Goal: Information Seeking & Learning: Learn about a topic

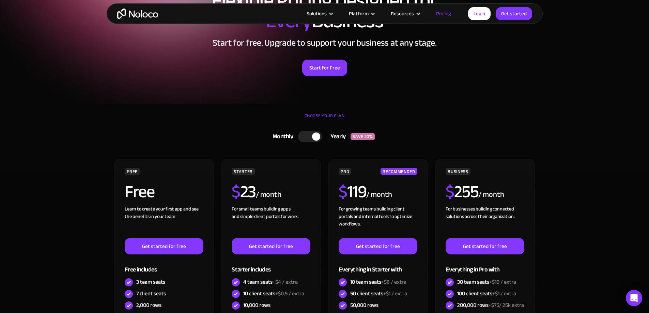
scroll to position [164, 0]
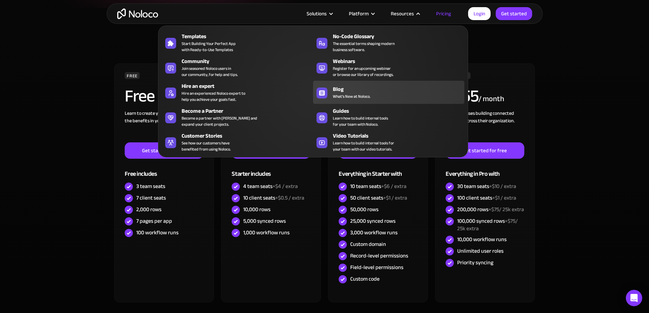
click at [357, 98] on span "What's New at Noloco." at bounding box center [352, 96] width 38 height 6
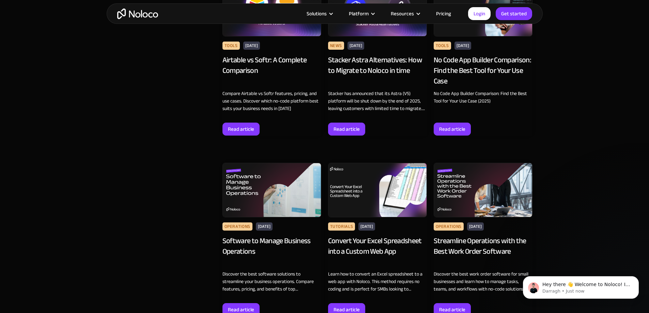
click at [376, 263] on div "Convert Your Excel Spreadsheet into a Custom Web App" at bounding box center [377, 251] width 99 height 31
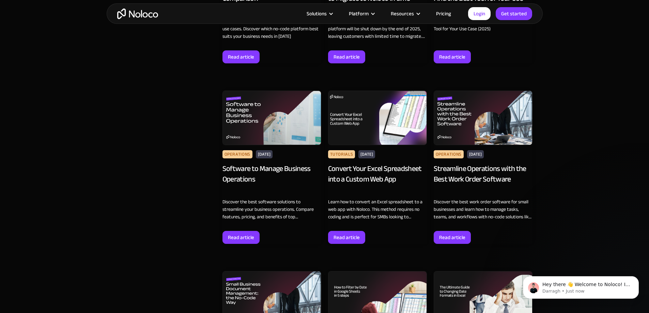
scroll to position [638, 0]
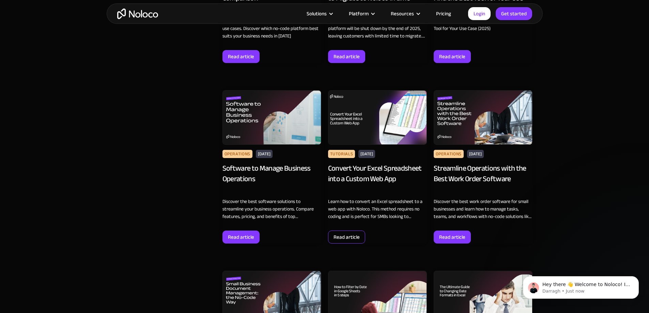
click at [350, 242] on div "Read article" at bounding box center [347, 237] width 26 height 9
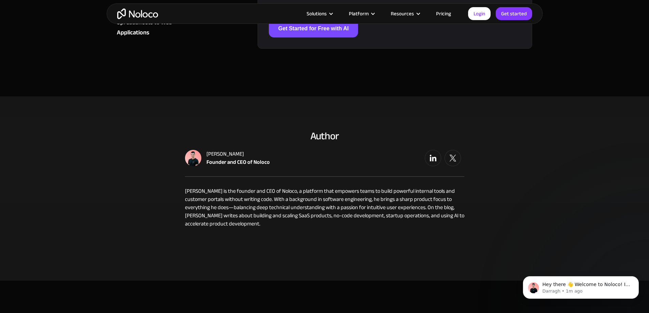
scroll to position [2739, 0]
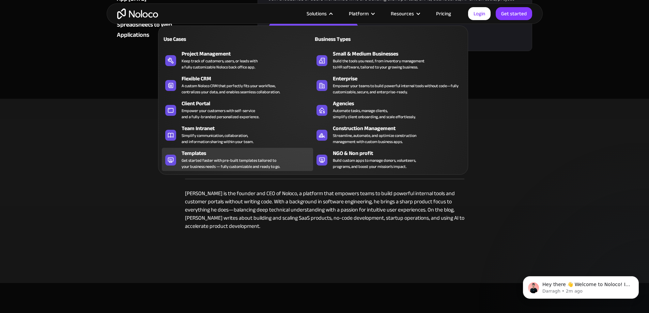
click at [259, 158] on div "Templates" at bounding box center [249, 153] width 135 height 8
click at [230, 170] on div "Get started faster with pre-built templates tailored to your business needs — f…" at bounding box center [231, 164] width 99 height 12
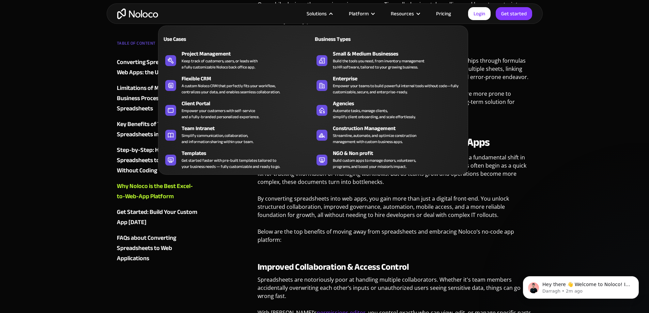
scroll to position [0, 0]
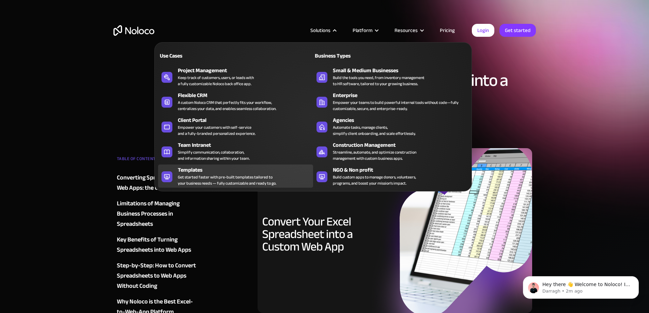
click at [211, 182] on div "Get started faster with pre-built templates tailored to your business needs — f…" at bounding box center [227, 180] width 99 height 12
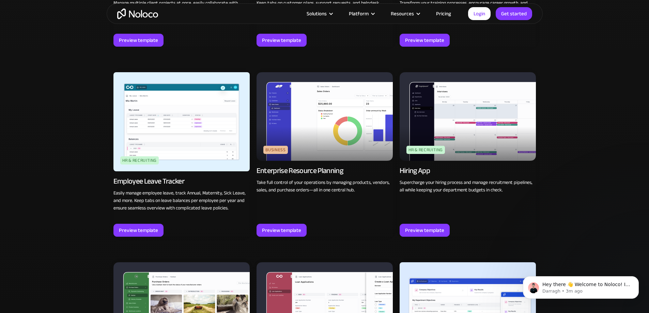
scroll to position [773, 0]
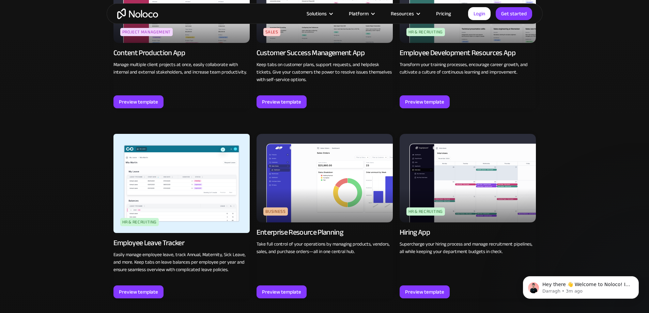
drag, startPoint x: 651, startPoint y: 32, endPoint x: 654, endPoint y: 139, distance: 106.4
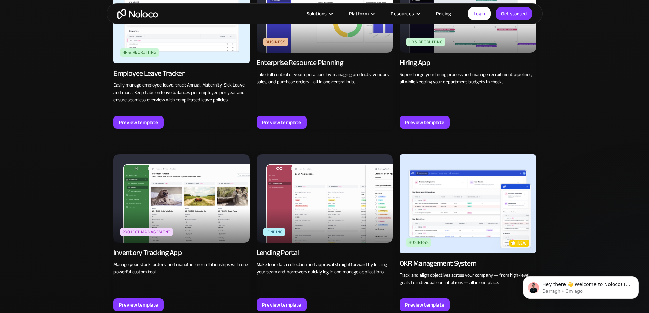
scroll to position [964, 0]
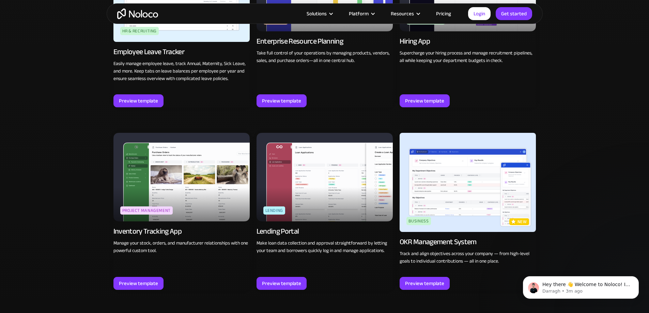
click at [517, 212] on img at bounding box center [468, 182] width 136 height 99
click at [419, 282] on div "Preview template" at bounding box center [424, 283] width 39 height 9
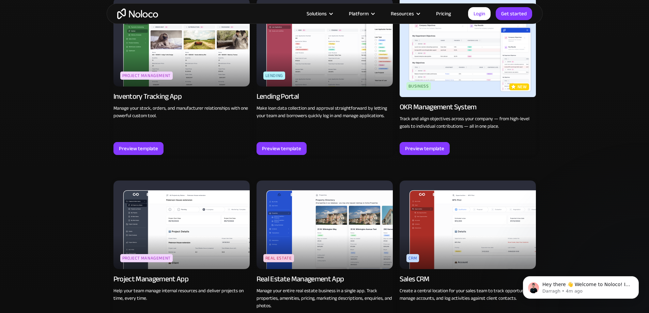
scroll to position [1043, 0]
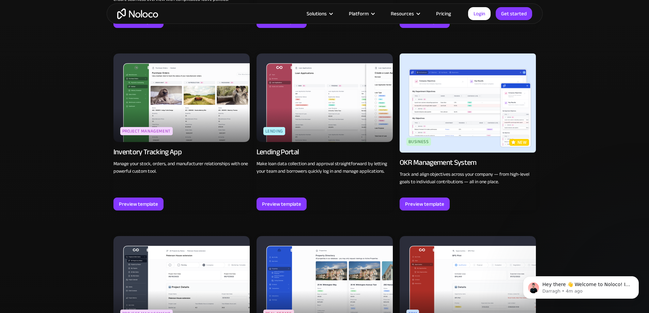
click at [519, 144] on p "new" at bounding box center [523, 142] width 10 height 7
click at [440, 200] on div "Preview template" at bounding box center [424, 204] width 39 height 9
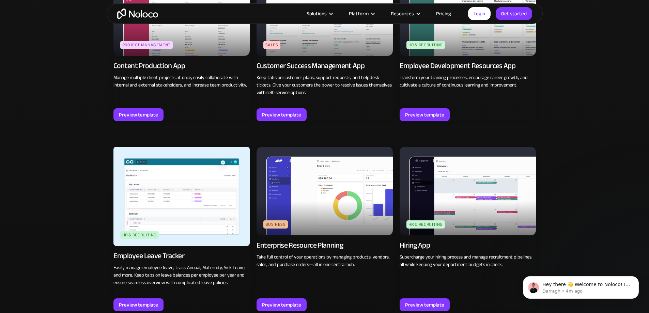
scroll to position [670, 0]
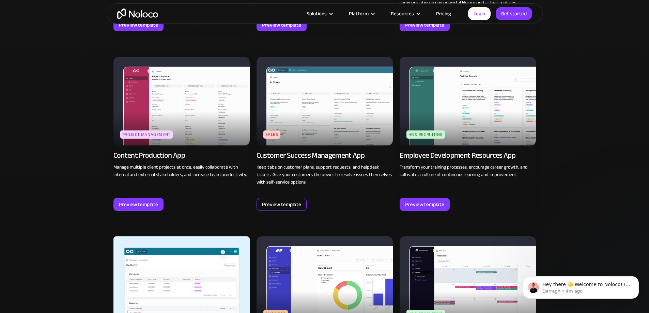
click at [301, 198] on div "Preview template" at bounding box center [282, 204] width 50 height 13
click at [270, 204] on div "Preview template" at bounding box center [281, 204] width 39 height 9
